Goal: Information Seeking & Learning: Learn about a topic

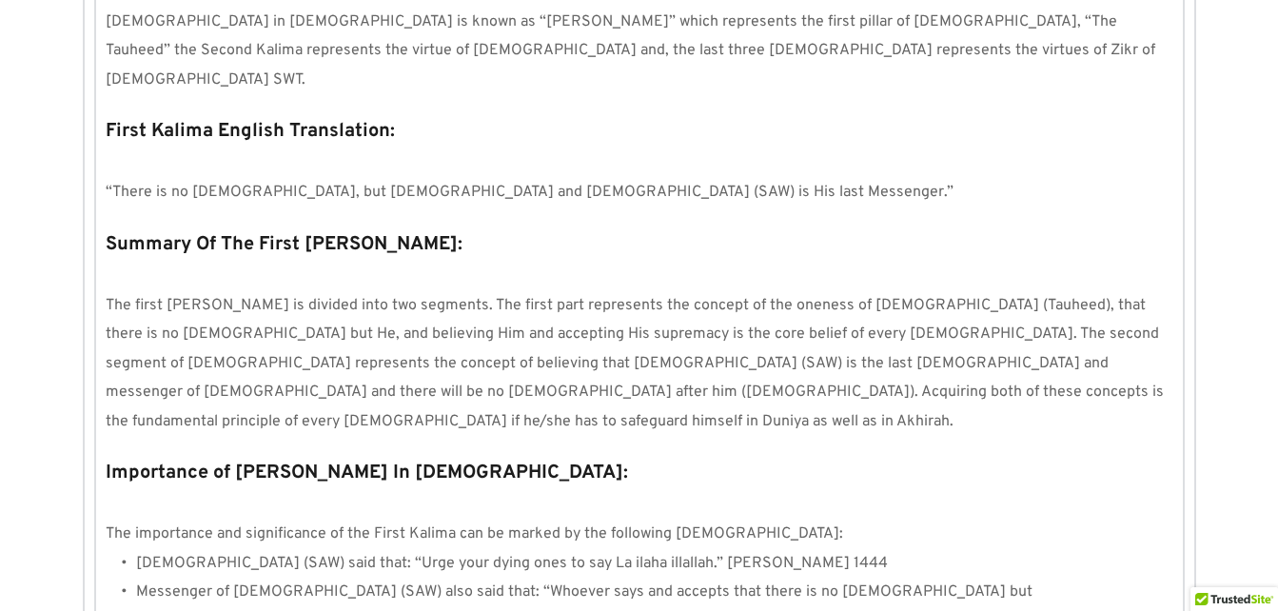
scroll to position [1837, 0]
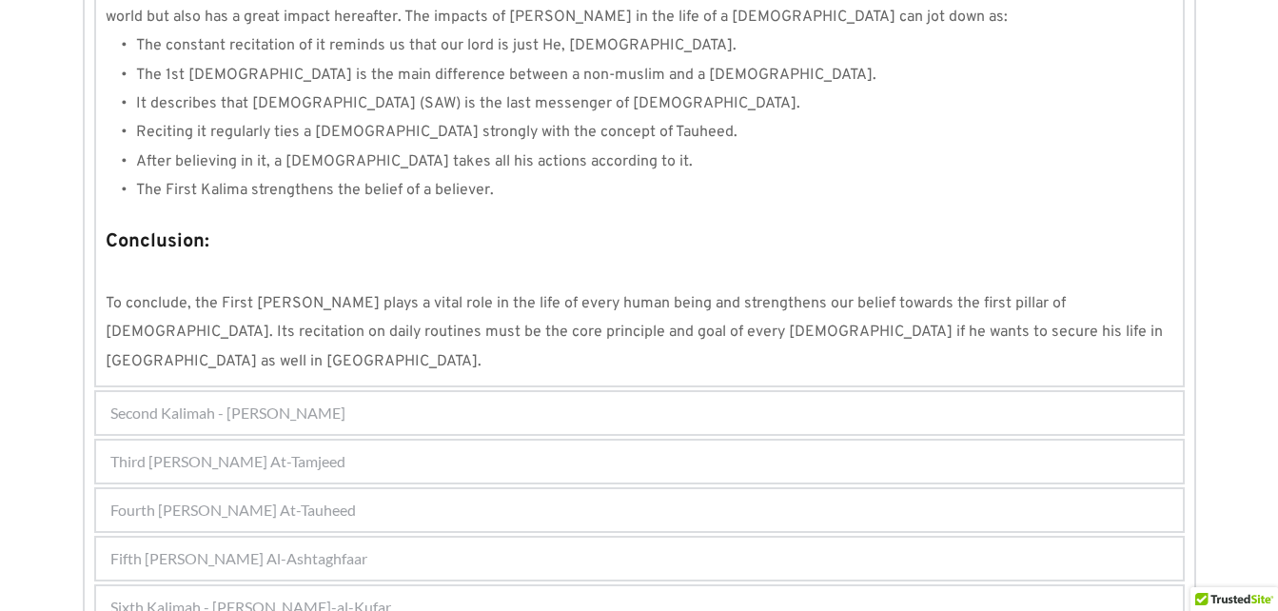
click at [430, 489] on div "Fourth [PERSON_NAME] At-Tauheed" at bounding box center [639, 510] width 1087 height 42
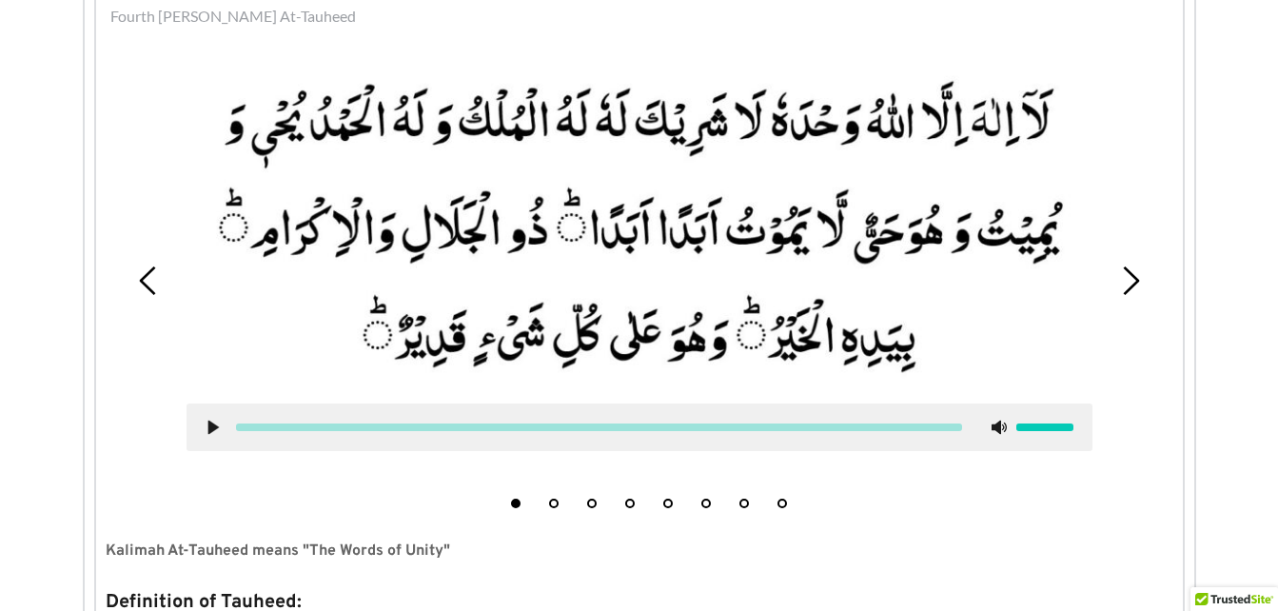
scroll to position [608, 0]
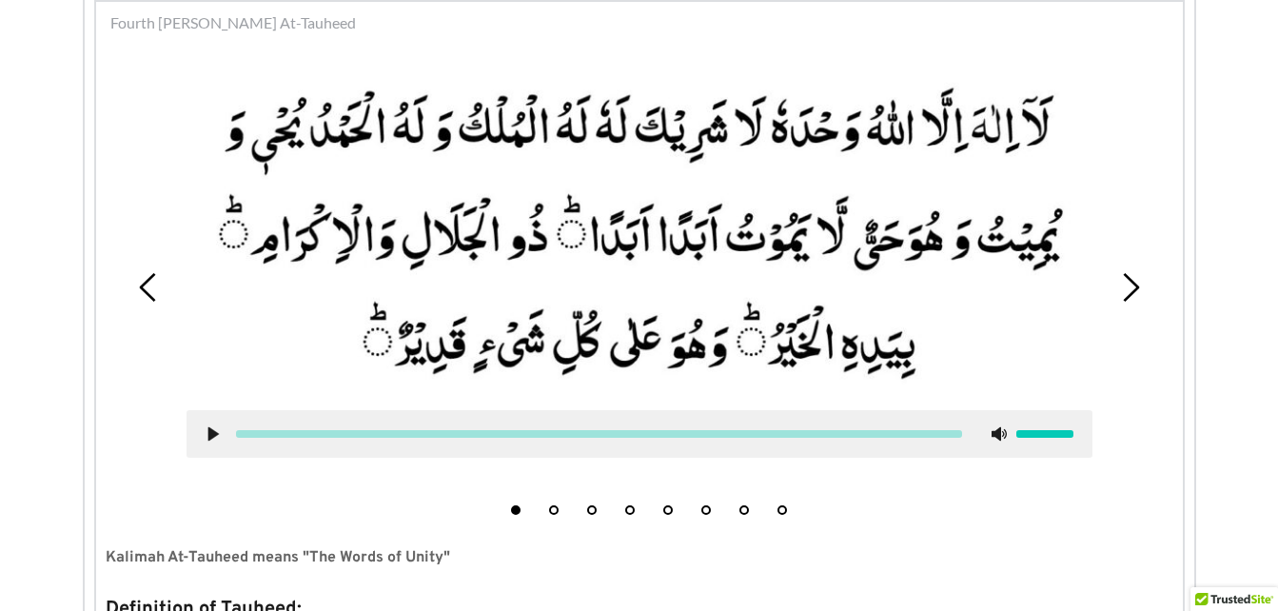
click at [1135, 268] on div "1 2 3 4 5 6 7 8" at bounding box center [640, 287] width 1068 height 473
click at [1130, 294] on use at bounding box center [1131, 287] width 16 height 29
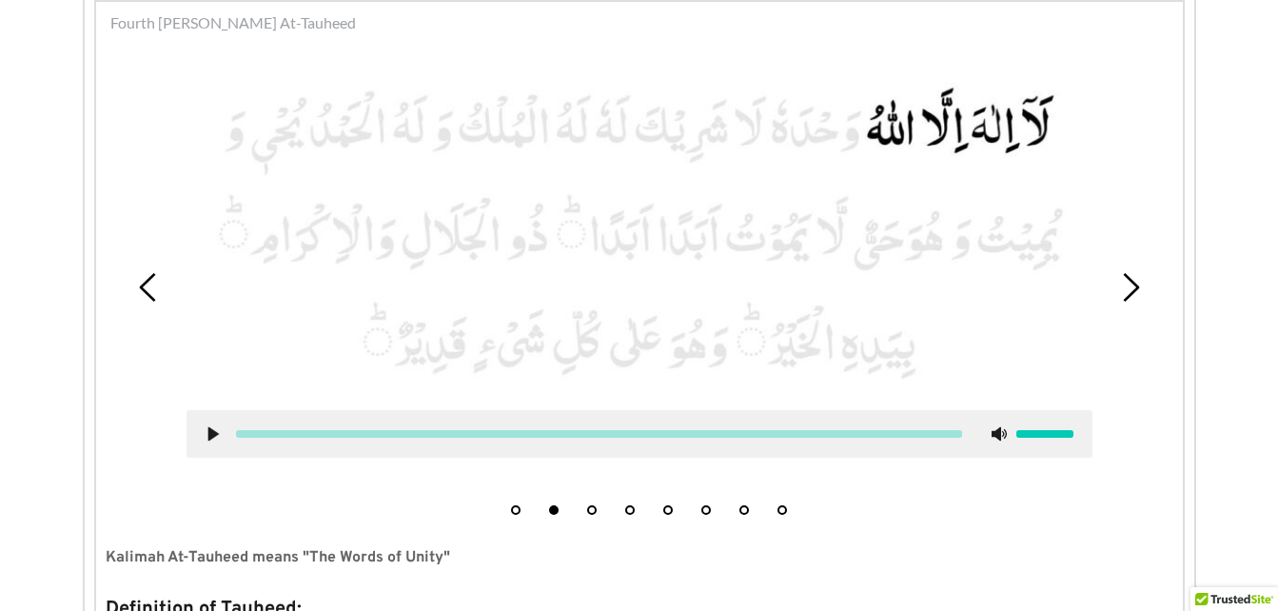
click at [1130, 294] on use at bounding box center [1131, 287] width 16 height 29
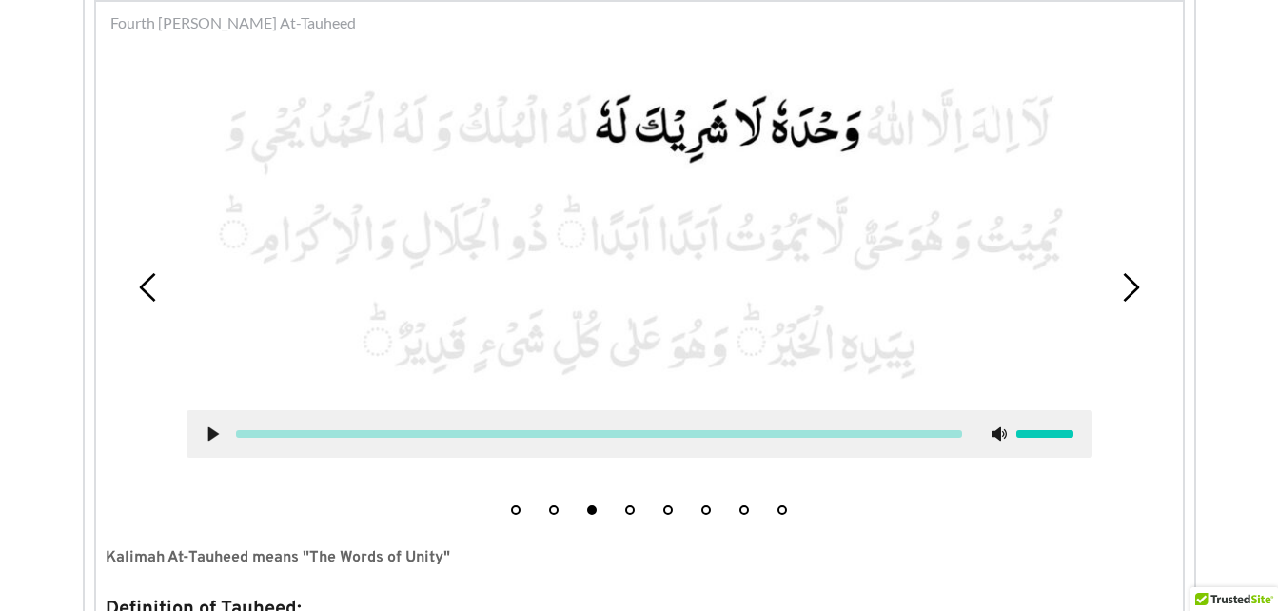
click at [1130, 294] on use at bounding box center [1131, 287] width 16 height 29
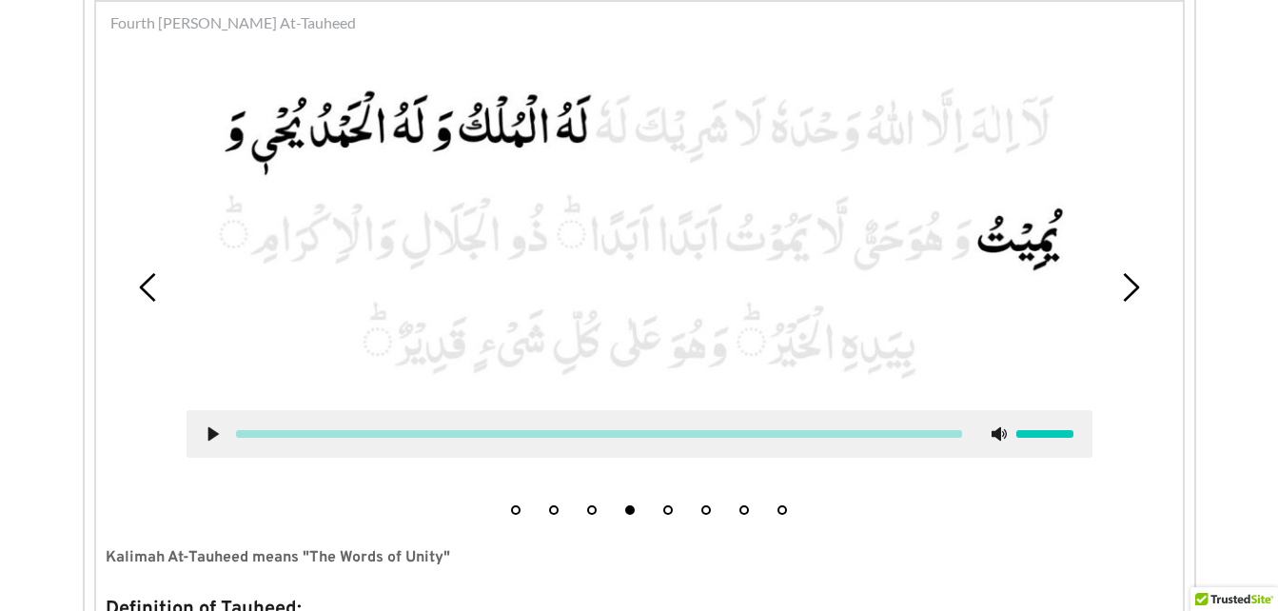
click at [1130, 294] on use at bounding box center [1131, 287] width 16 height 29
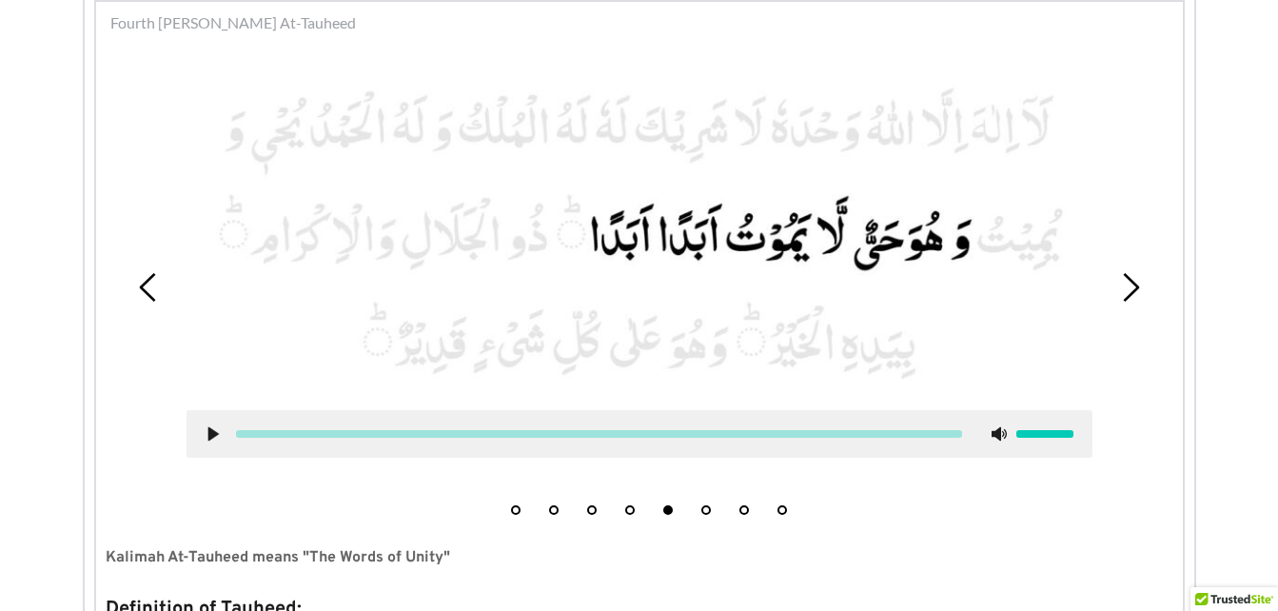
click at [131, 281] on div "1 2 3 4 5 6 7 8" at bounding box center [640, 287] width 1068 height 473
click at [141, 286] on use at bounding box center [147, 287] width 16 height 29
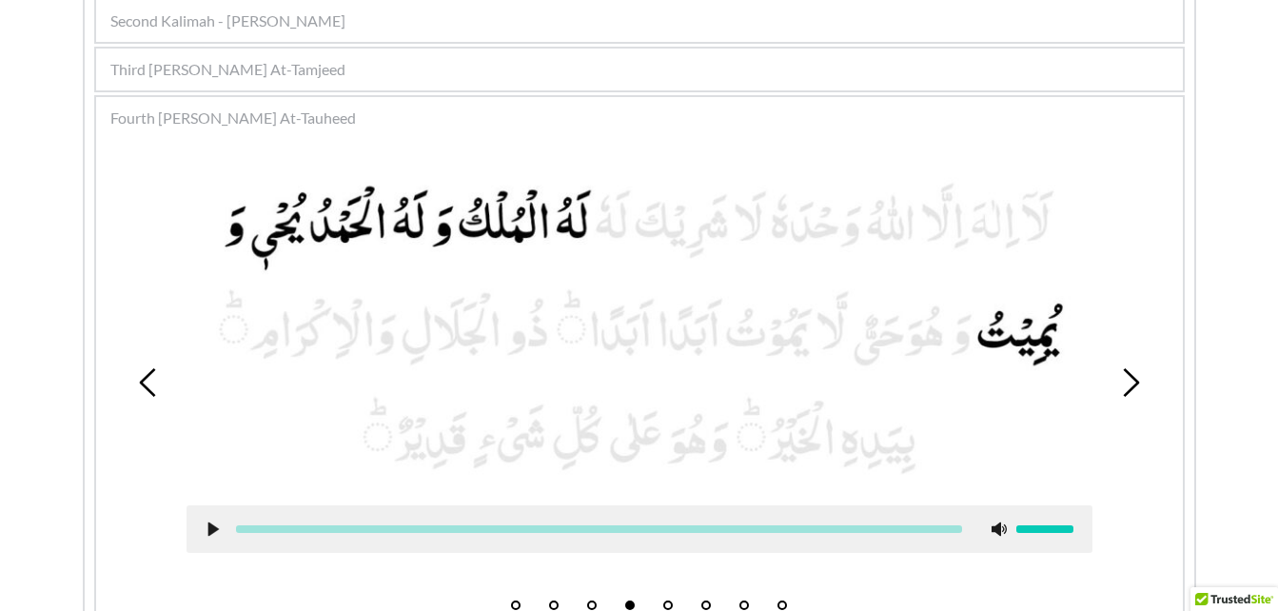
scroll to position [577, 0]
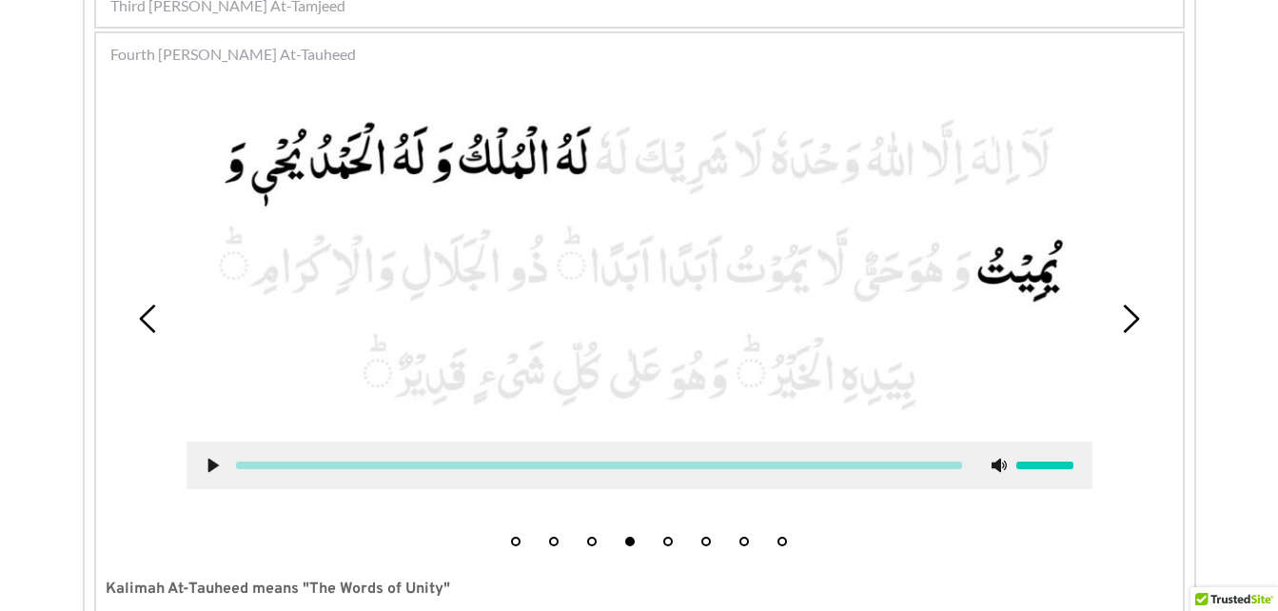
click at [207, 464] on icon at bounding box center [213, 465] width 15 height 15
click at [1094, 371] on div at bounding box center [639, 297] width 935 height 411
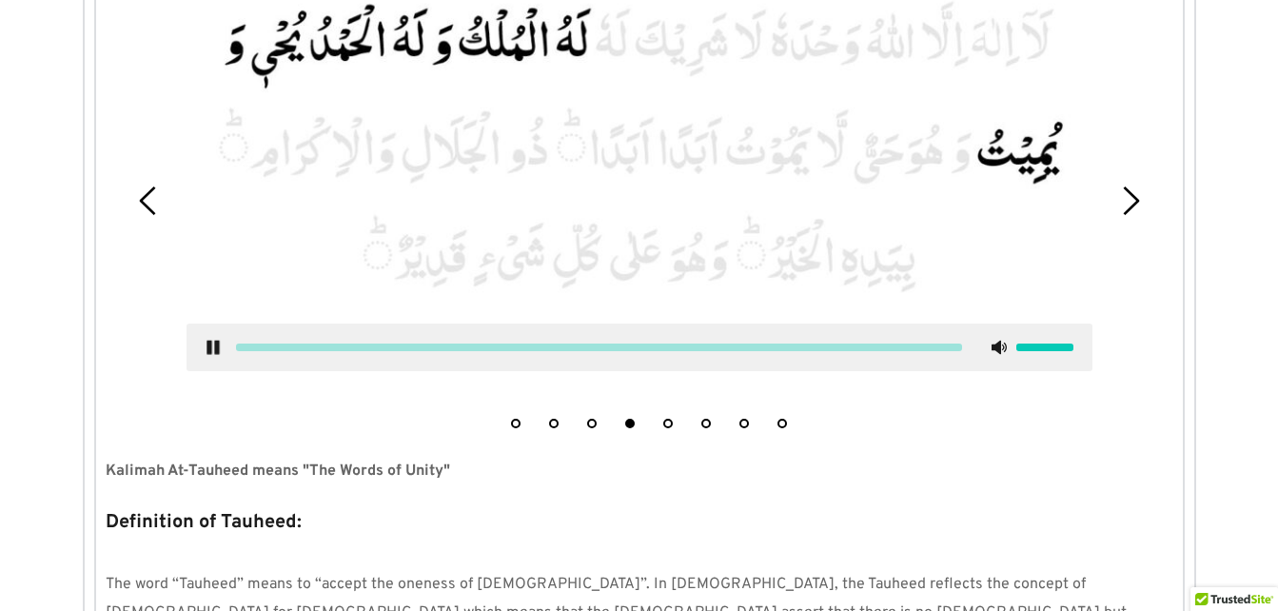
scroll to position [714, 0]
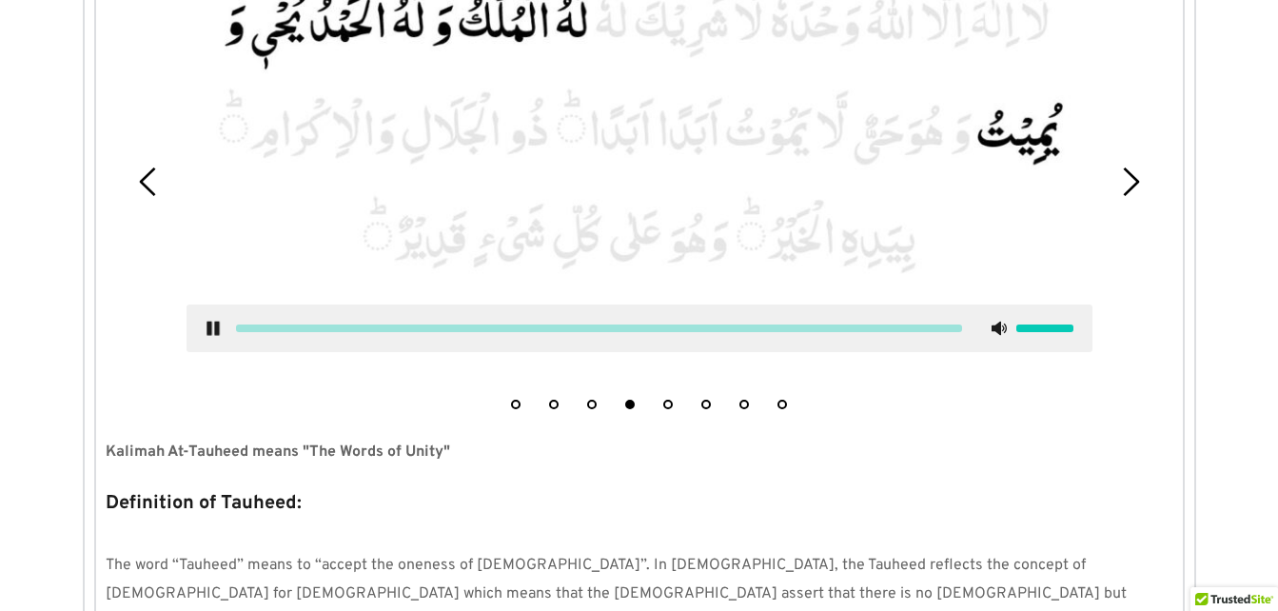
click at [215, 328] on use at bounding box center [213, 329] width 12 height 14
click at [215, 328] on use at bounding box center [212, 329] width 10 height 14
click at [215, 328] on use at bounding box center [213, 329] width 12 height 14
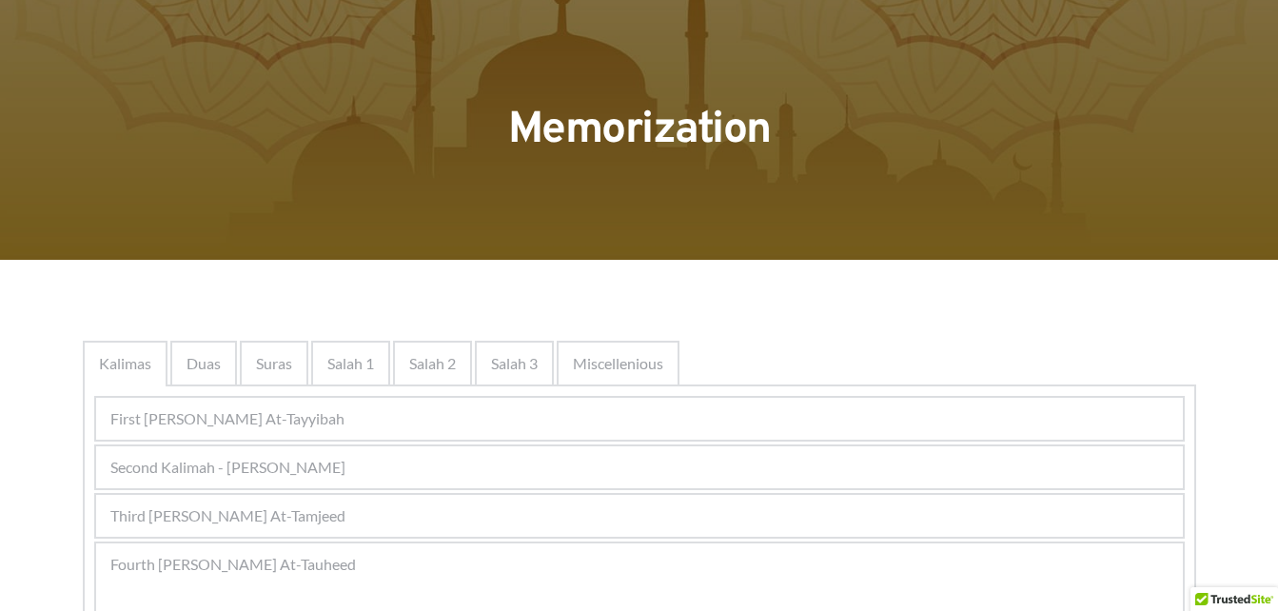
scroll to position [55, 0]
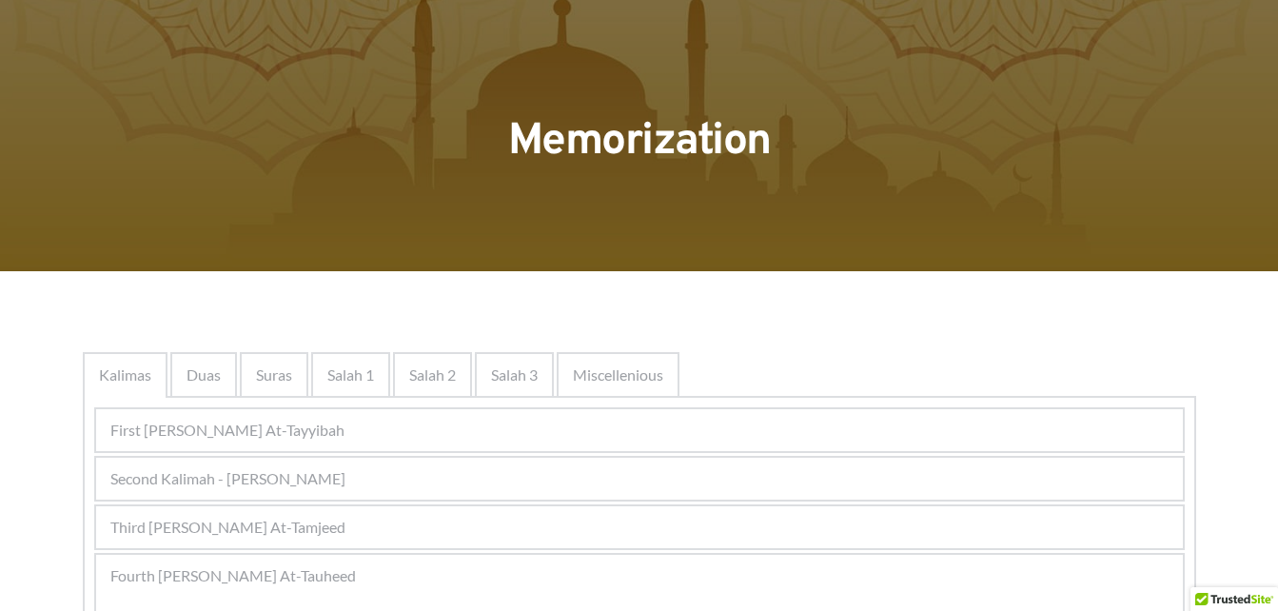
click at [563, 542] on div "Third [PERSON_NAME] At-Tamjeed" at bounding box center [639, 527] width 1087 height 42
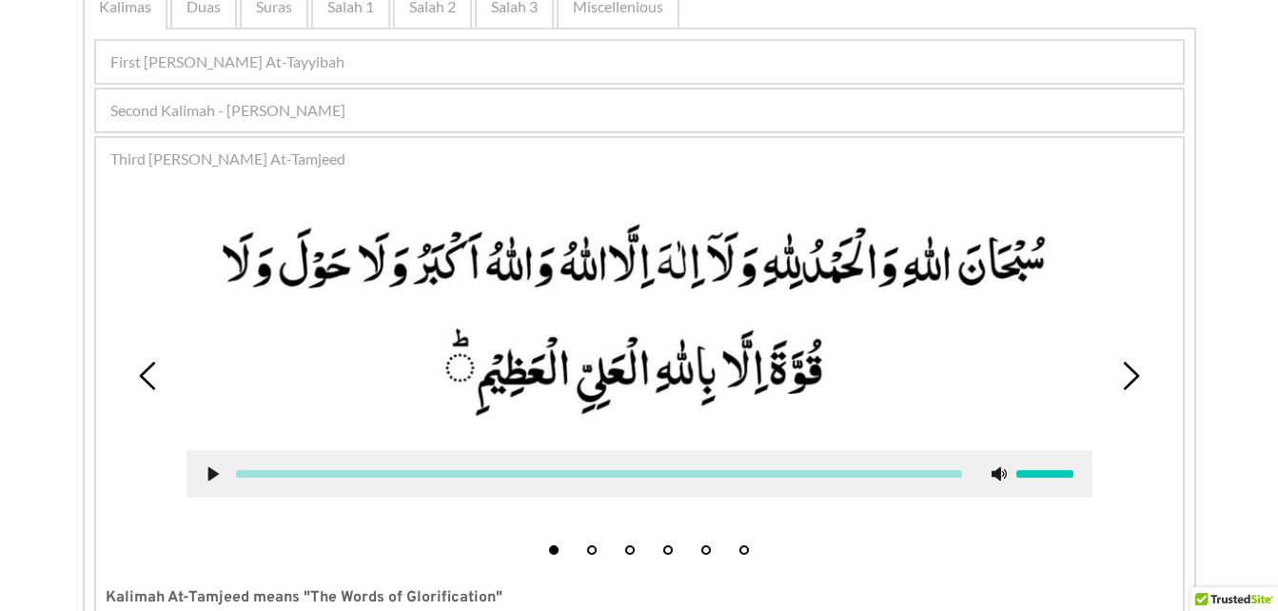
scroll to position [421, 0]
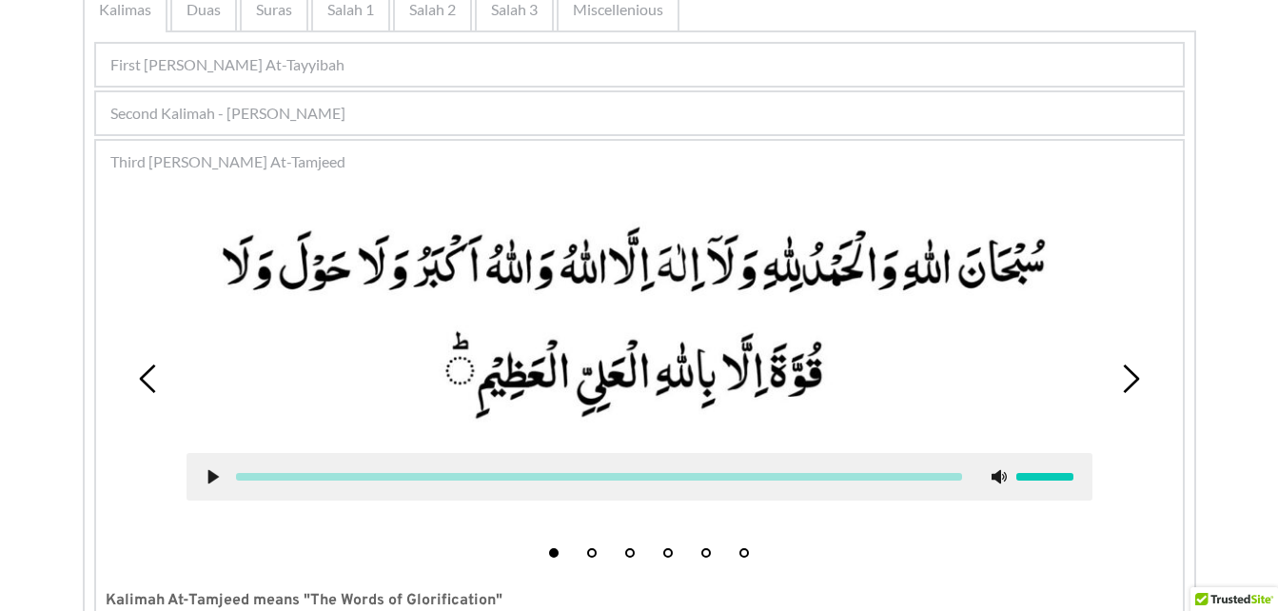
click at [1145, 371] on div "1 2 3 4 5 6" at bounding box center [640, 378] width 1068 height 377
click at [1128, 374] on icon at bounding box center [1130, 379] width 29 height 29
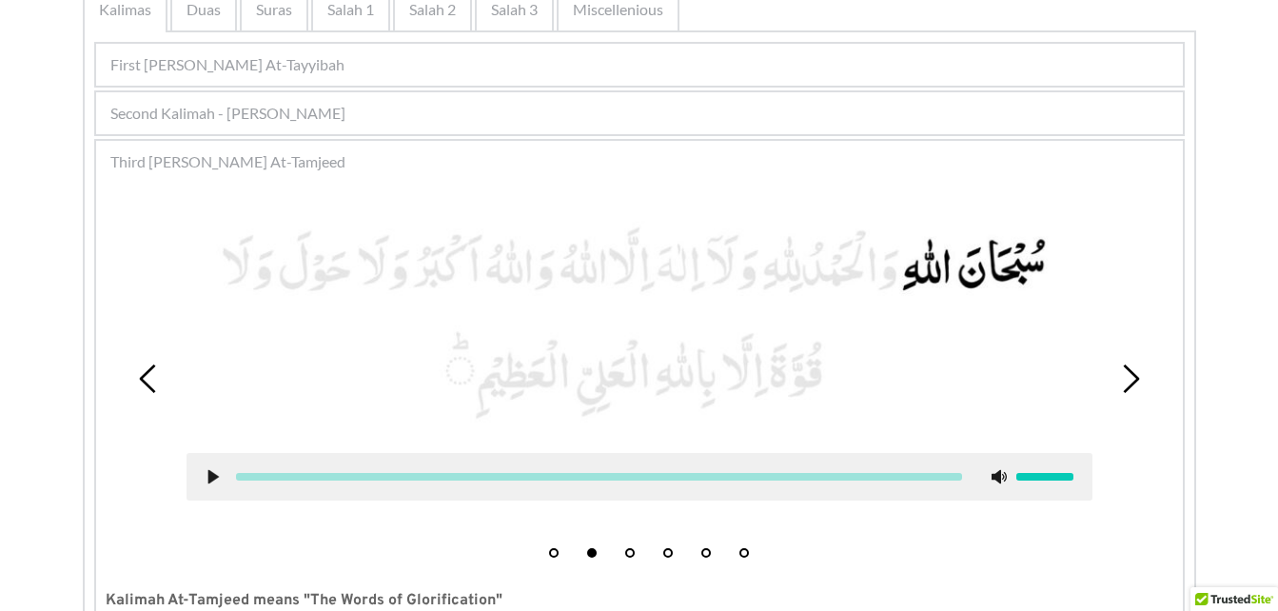
click at [1128, 374] on icon at bounding box center [1130, 379] width 29 height 29
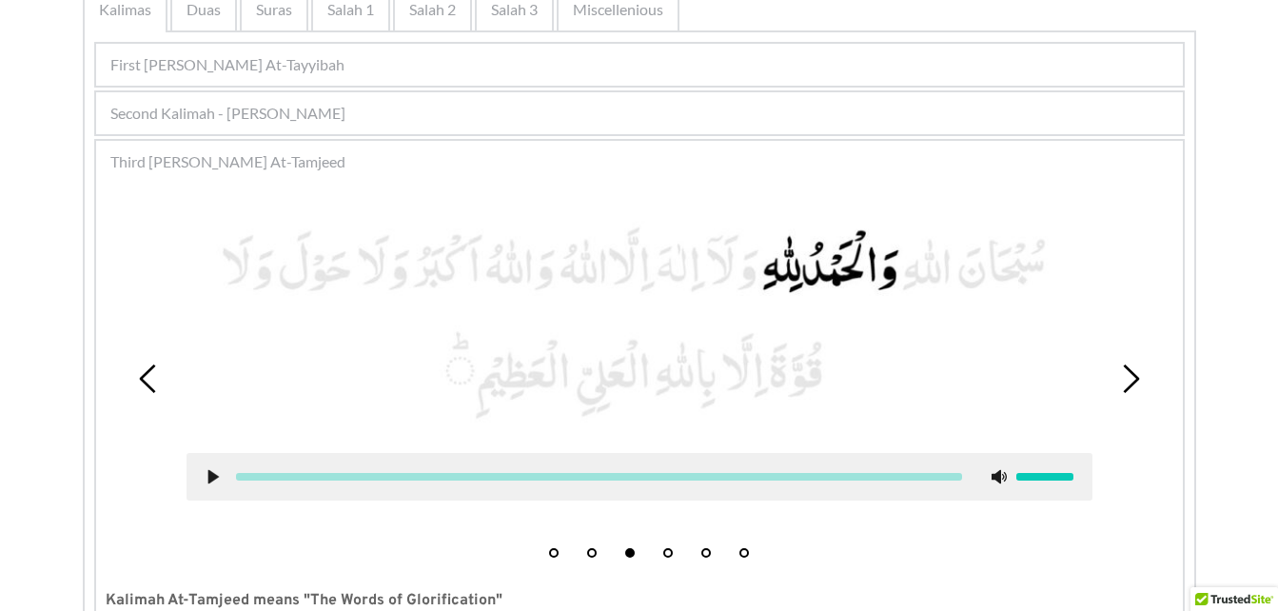
click at [1128, 374] on icon at bounding box center [1130, 379] width 29 height 29
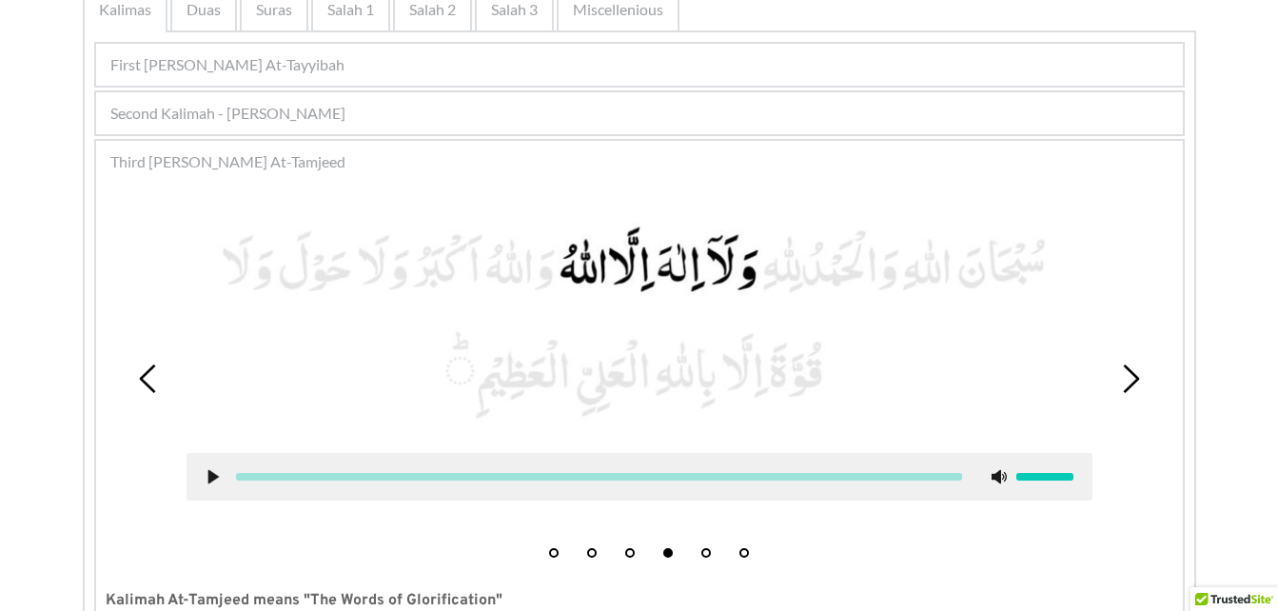
click at [1128, 374] on icon at bounding box center [1130, 379] width 29 height 29
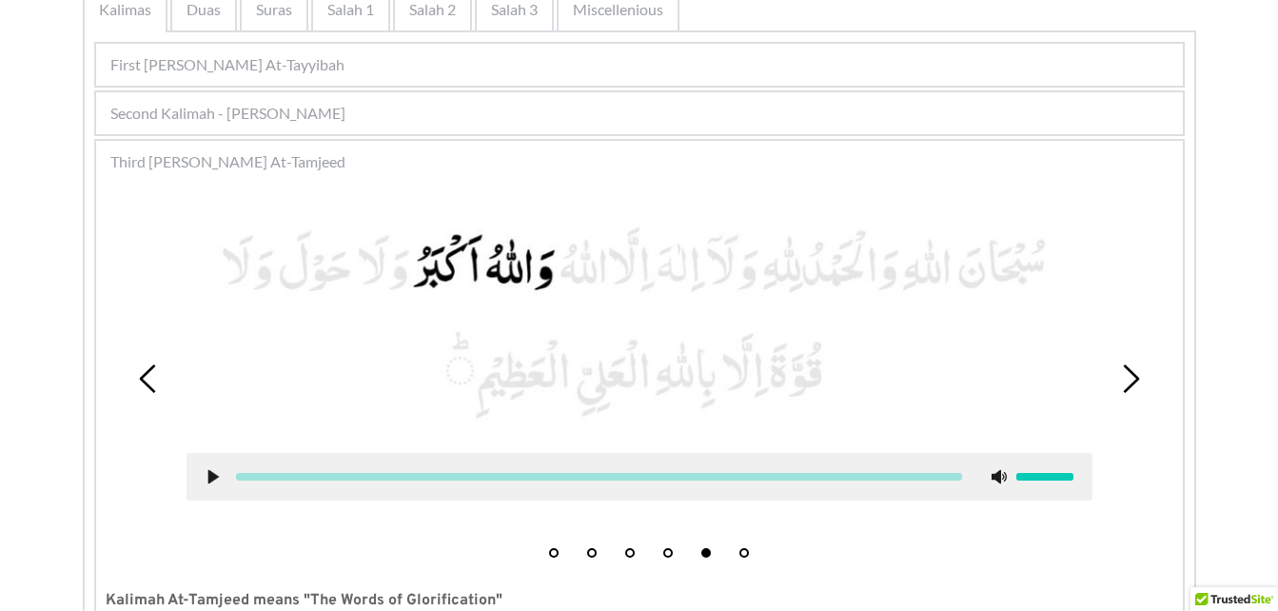
click at [1128, 374] on icon at bounding box center [1130, 379] width 29 height 29
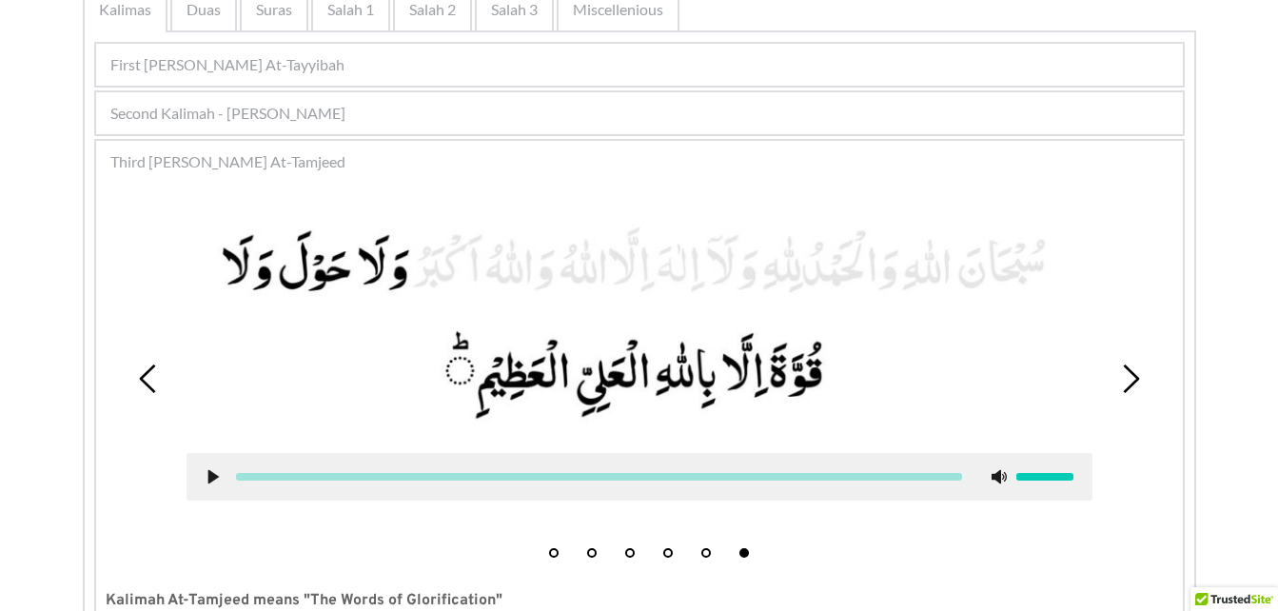
click at [136, 382] on icon at bounding box center [148, 379] width 29 height 29
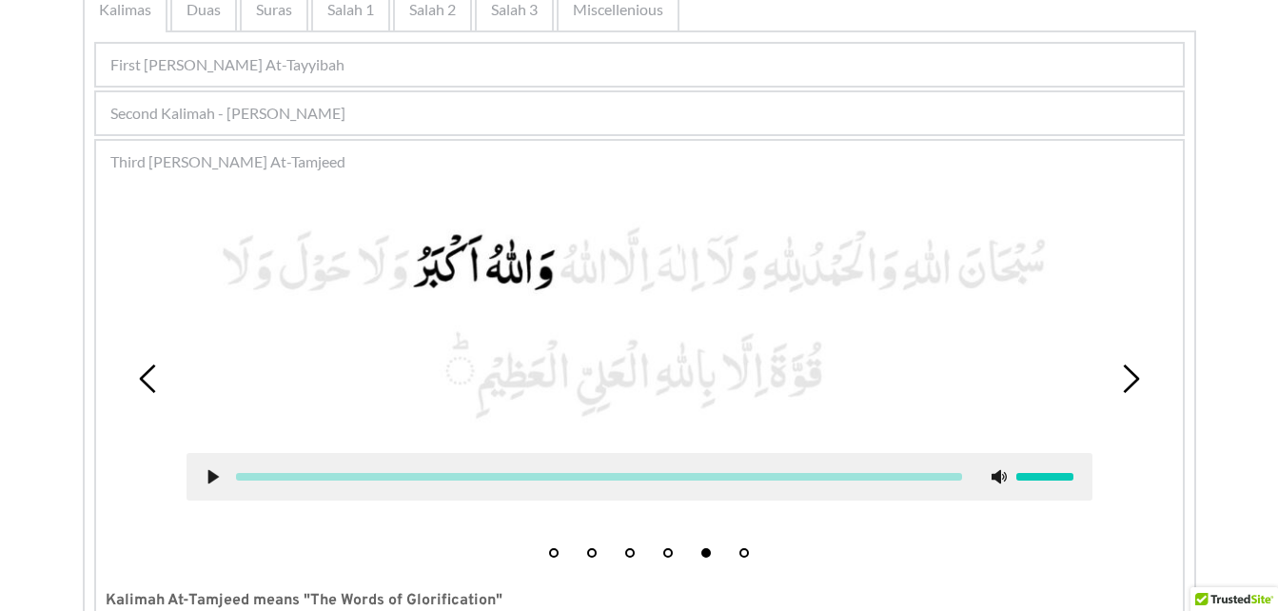
click at [136, 382] on icon at bounding box center [148, 379] width 29 height 29
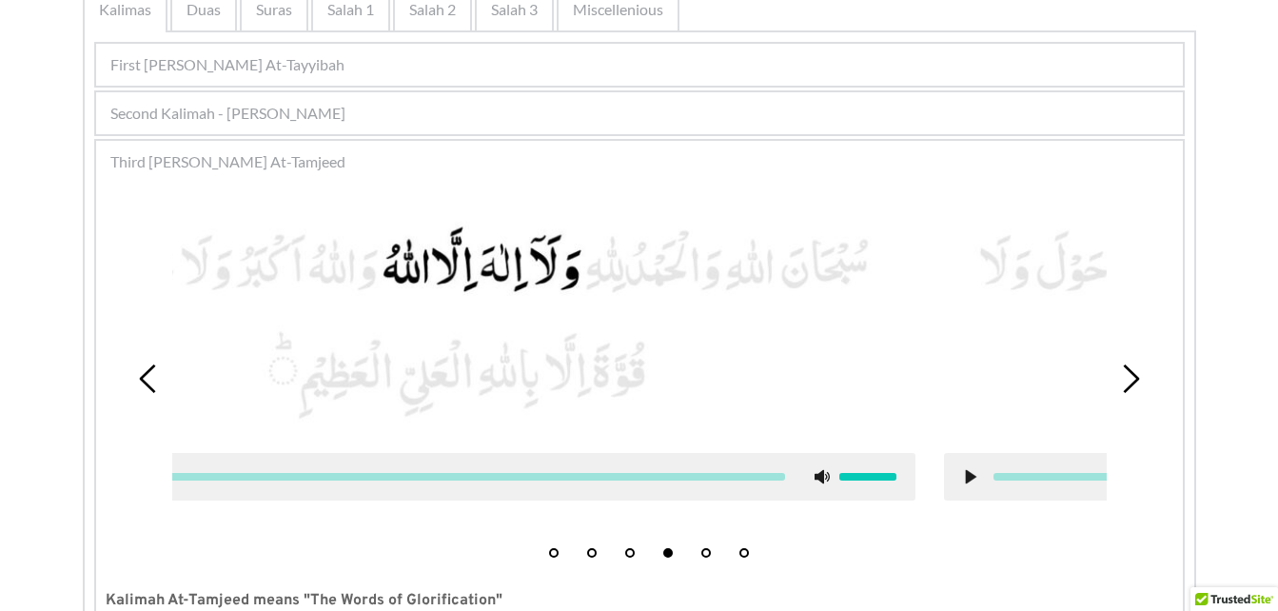
click at [136, 382] on icon at bounding box center [148, 379] width 29 height 29
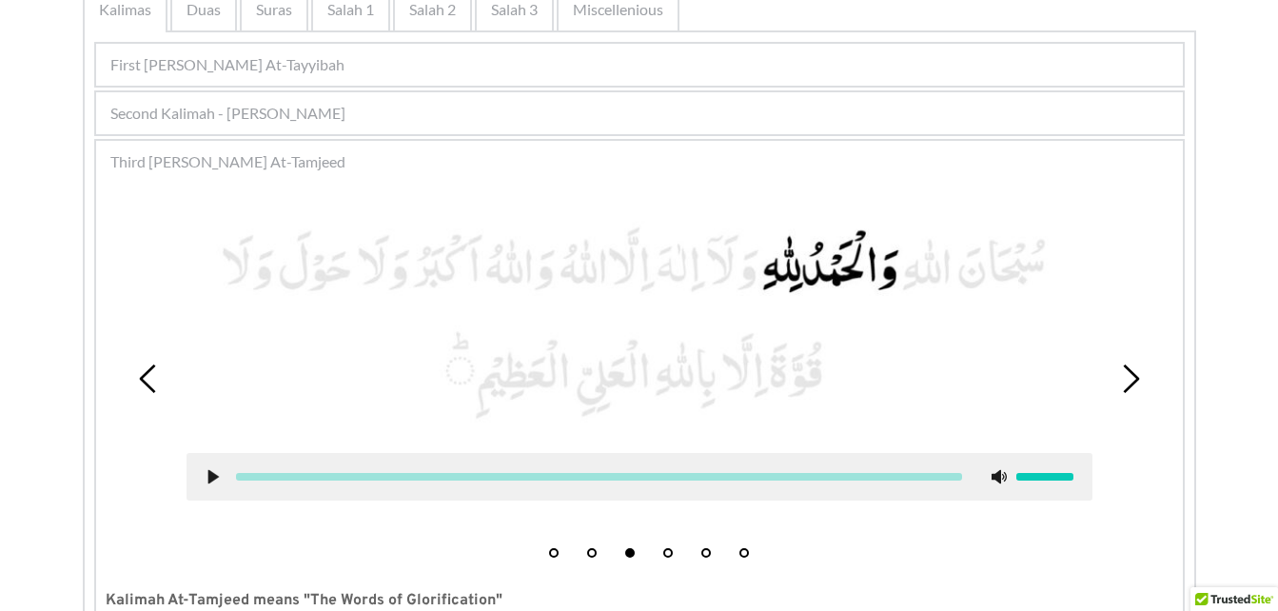
click at [270, 284] on picture at bounding box center [640, 324] width 906 height 220
click at [149, 379] on icon at bounding box center [148, 379] width 29 height 29
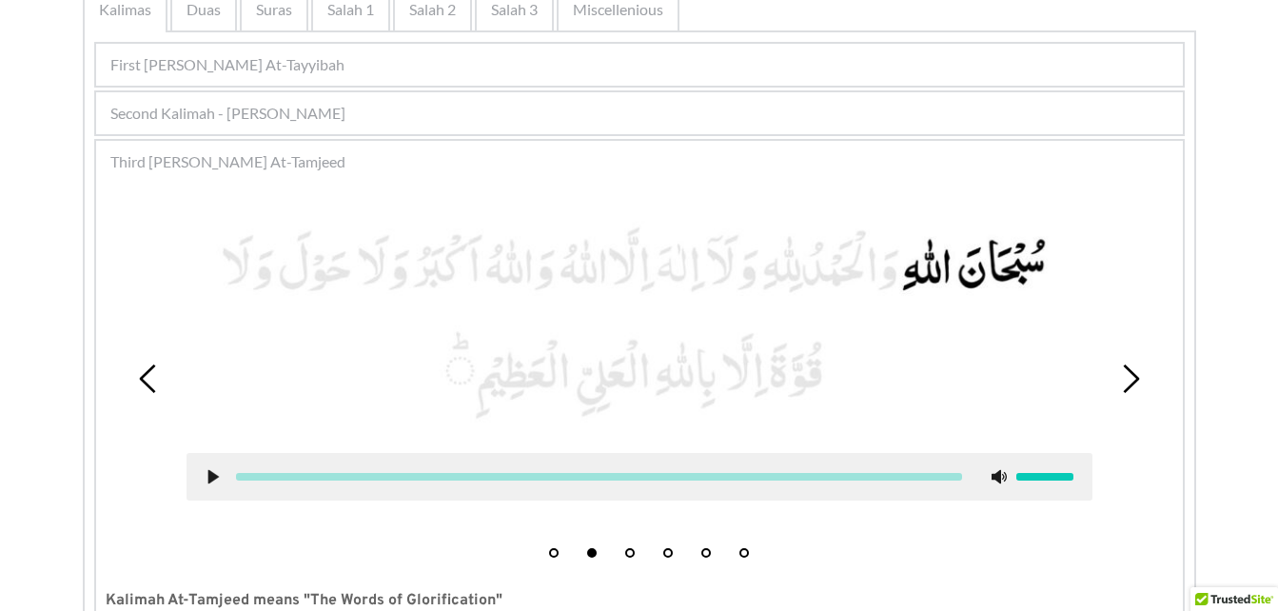
click at [149, 379] on icon at bounding box center [148, 379] width 29 height 29
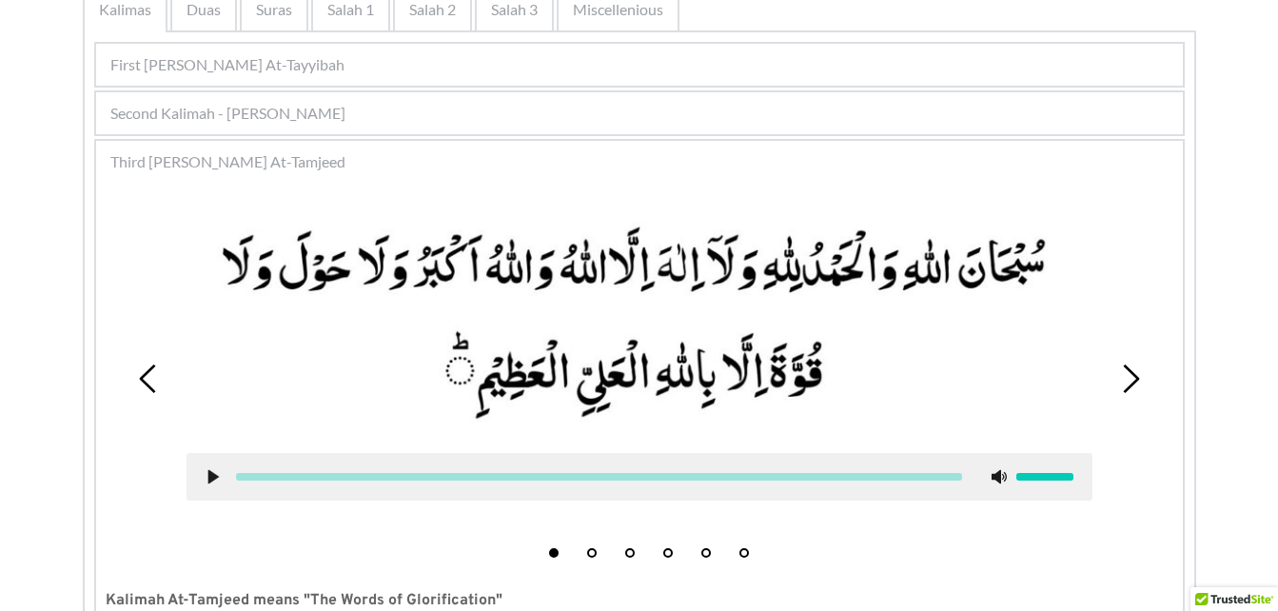
click at [207, 478] on icon at bounding box center [213, 476] width 15 height 15
click at [207, 478] on use at bounding box center [213, 477] width 12 height 14
click at [207, 478] on icon at bounding box center [213, 476] width 15 height 15
click at [207, 470] on use at bounding box center [213, 477] width 12 height 14
click at [207, 470] on icon at bounding box center [213, 476] width 15 height 15
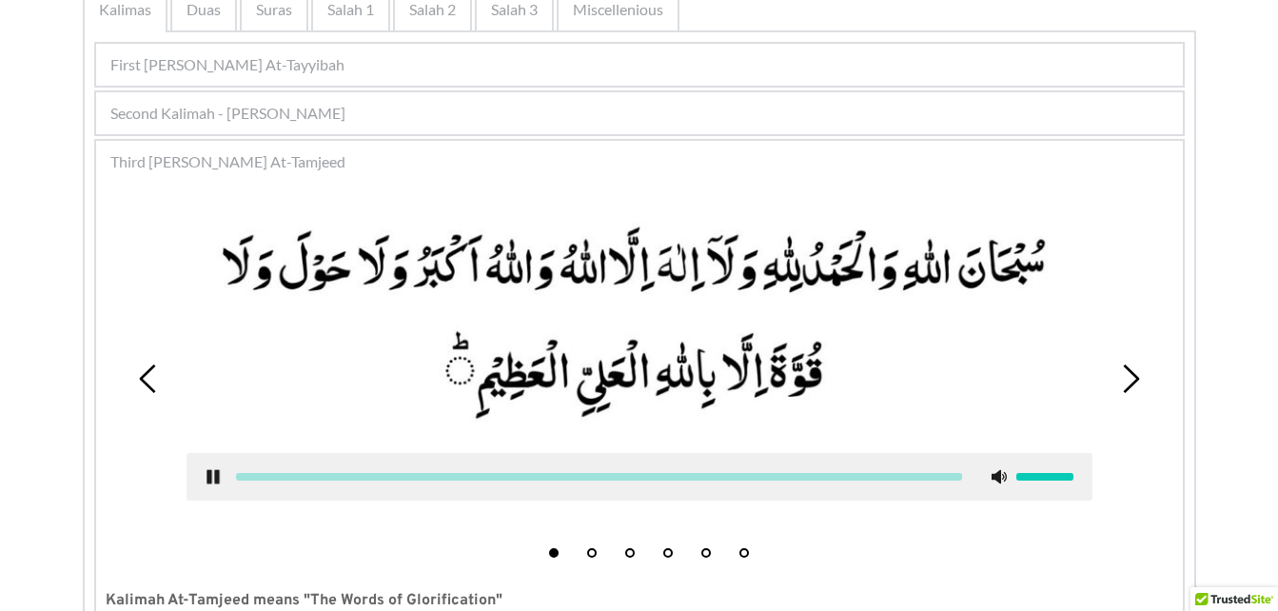
click at [1001, 476] on icon at bounding box center [999, 476] width 15 height 15
click at [209, 481] on use at bounding box center [213, 477] width 12 height 14
